Goal: Find specific page/section: Find specific page/section

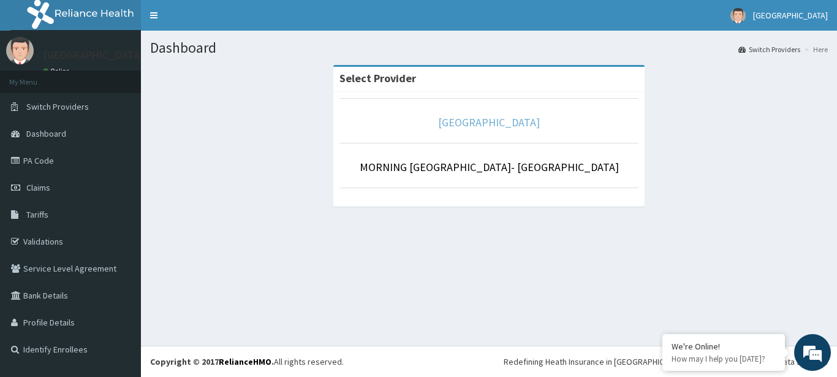
click at [453, 123] on link "[GEOGRAPHIC_DATA]" at bounding box center [489, 122] width 102 height 14
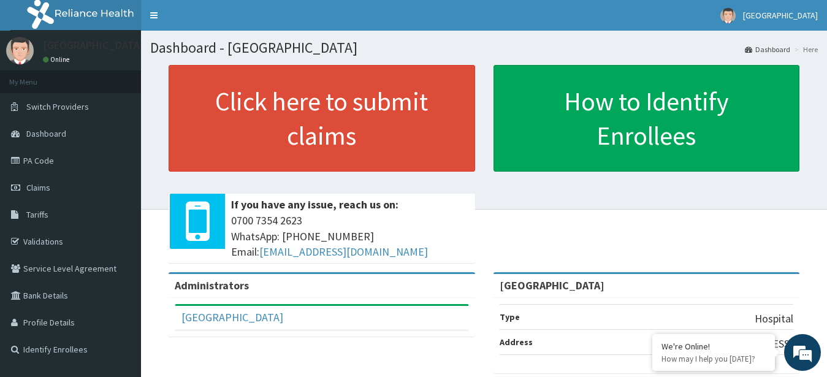
click at [55, 157] on link "PA Code" at bounding box center [70, 160] width 141 height 27
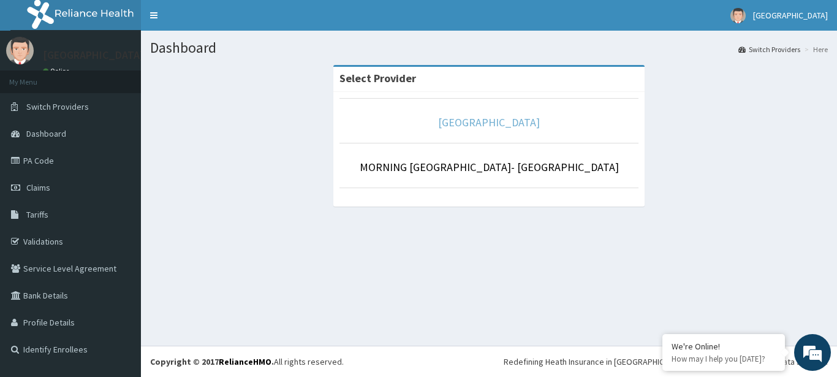
click at [443, 125] on link "[GEOGRAPHIC_DATA]" at bounding box center [489, 122] width 102 height 14
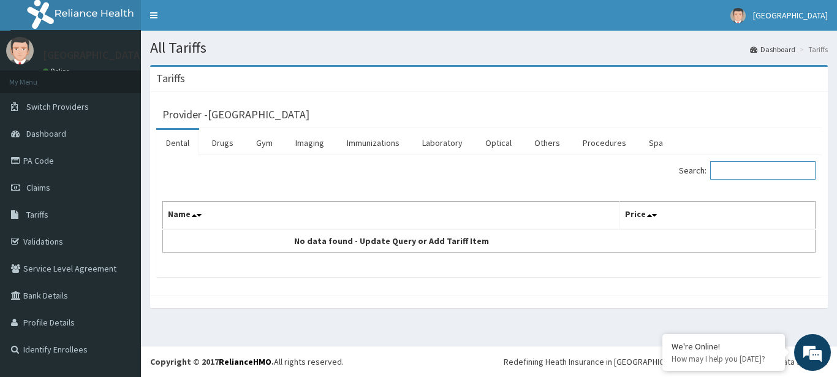
click at [753, 175] on input "Search:" at bounding box center [762, 170] width 105 height 18
click at [222, 142] on link "Drugs" at bounding box center [222, 143] width 41 height 26
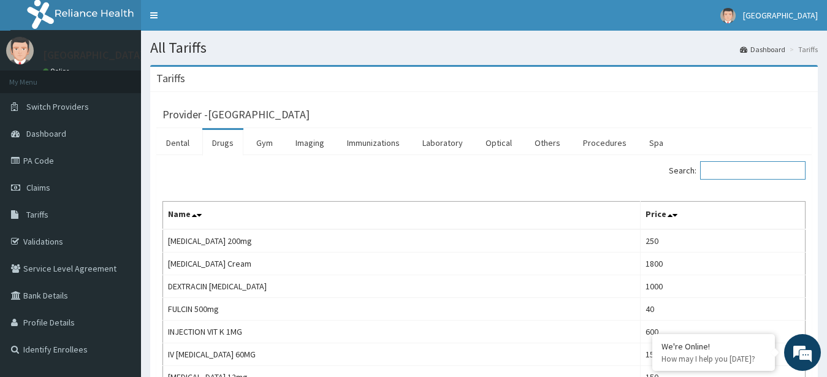
click at [738, 172] on input "Search:" at bounding box center [752, 170] width 105 height 18
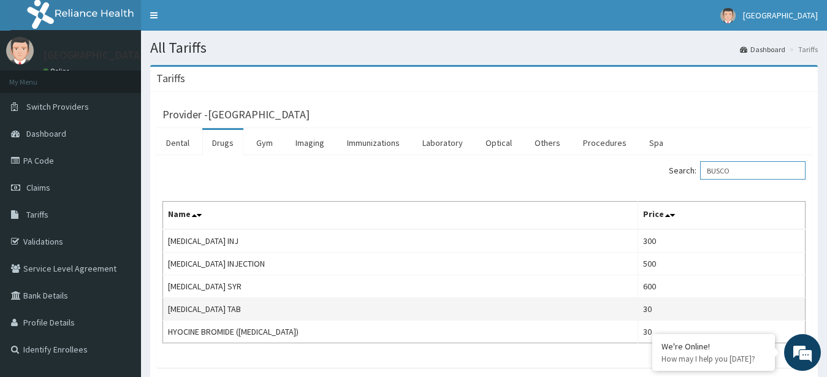
scroll to position [62, 0]
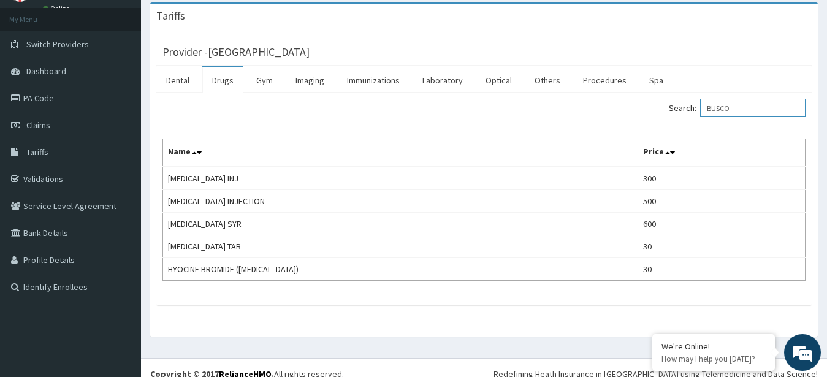
drag, startPoint x: 740, startPoint y: 108, endPoint x: 677, endPoint y: 107, distance: 63.1
click at [700, 107] on input "BUSCO" at bounding box center [752, 108] width 105 height 18
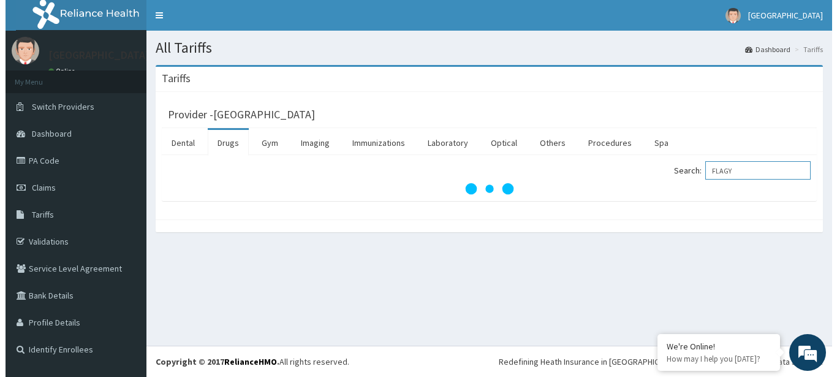
scroll to position [0, 0]
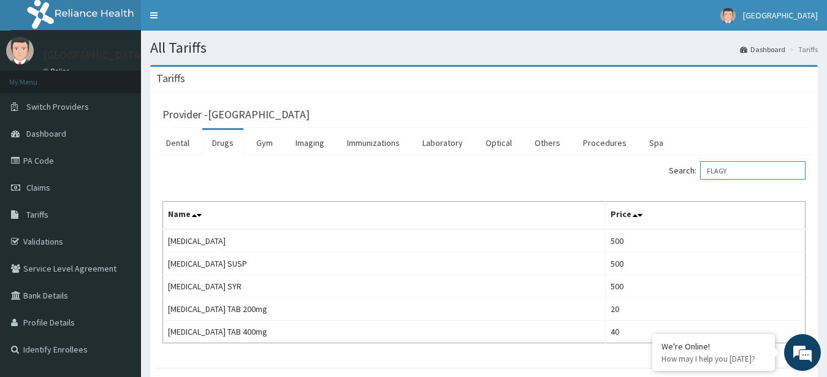
drag, startPoint x: 741, startPoint y: 173, endPoint x: 697, endPoint y: 173, distance: 44.1
click at [700, 173] on input "FLAGY" at bounding box center [752, 170] width 105 height 18
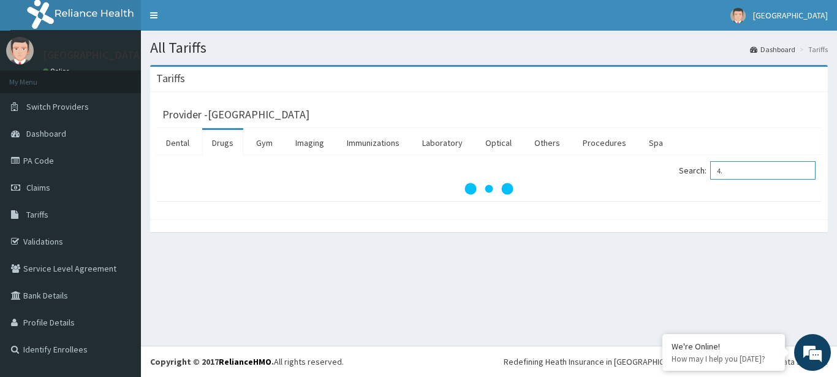
type input "4"
type input "D/S"
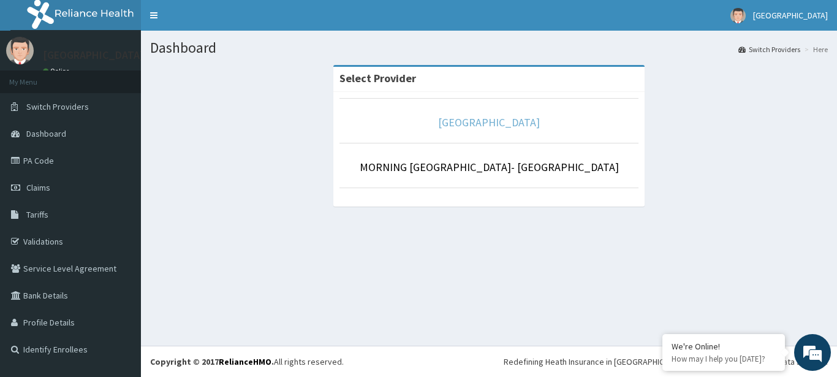
click at [444, 126] on link "[GEOGRAPHIC_DATA]" at bounding box center [489, 122] width 102 height 14
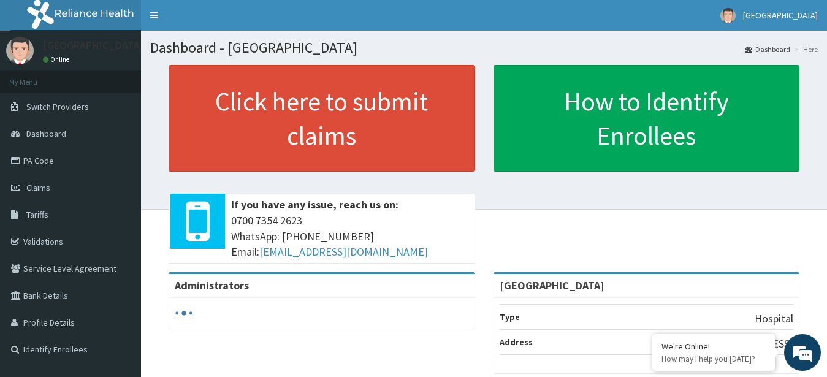
click at [45, 162] on link "PA Code" at bounding box center [70, 160] width 141 height 27
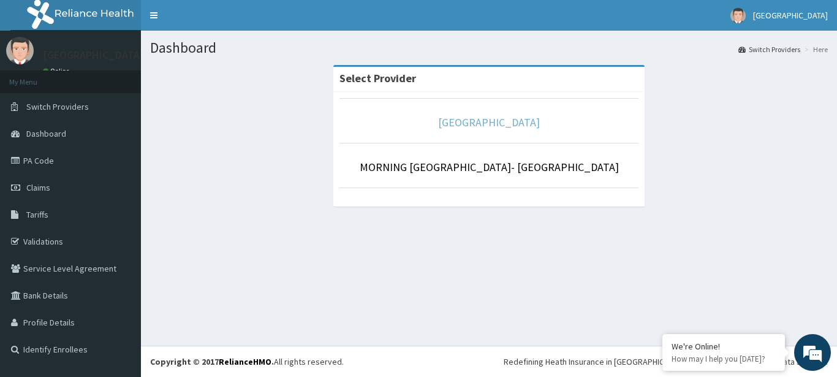
click at [462, 122] on link "[GEOGRAPHIC_DATA]" at bounding box center [489, 122] width 102 height 14
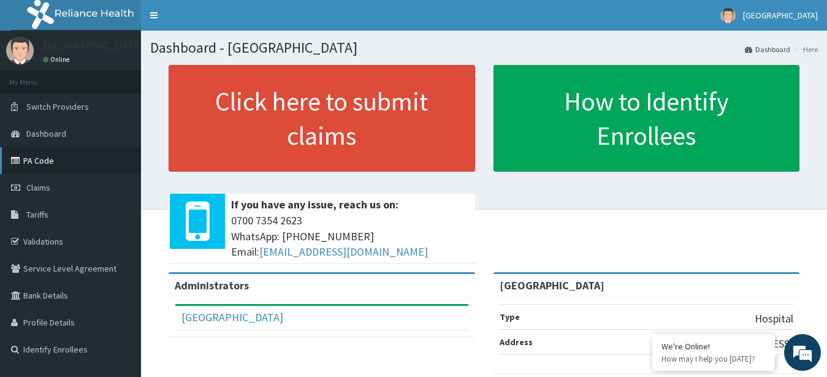
click at [39, 159] on link "PA Code" at bounding box center [70, 160] width 141 height 27
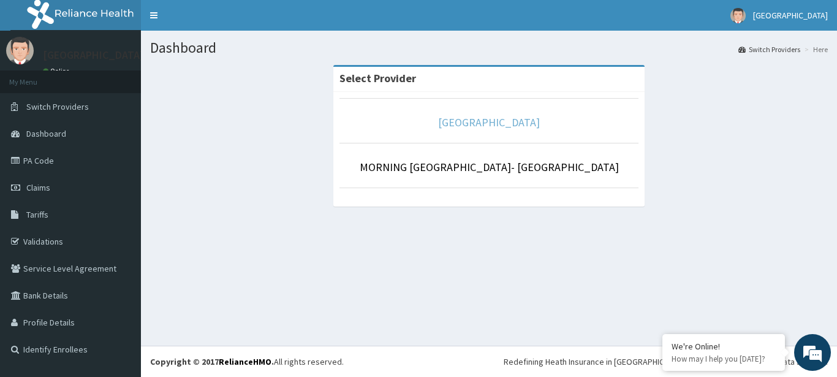
click at [444, 128] on link "[GEOGRAPHIC_DATA]" at bounding box center [489, 122] width 102 height 14
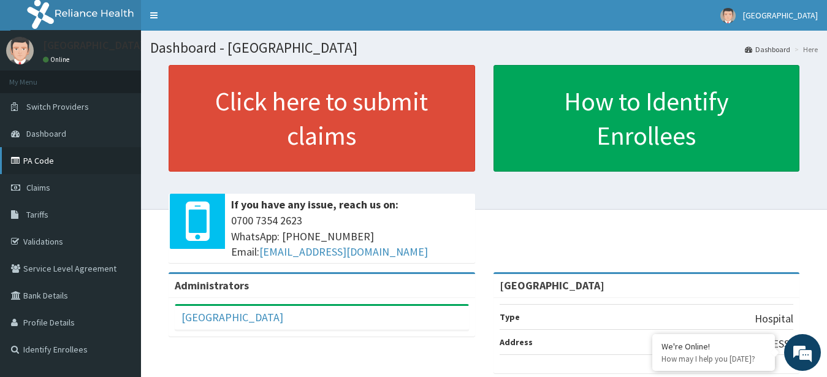
click at [27, 157] on link "PA Code" at bounding box center [70, 160] width 141 height 27
